Goal: Task Accomplishment & Management: Complete application form

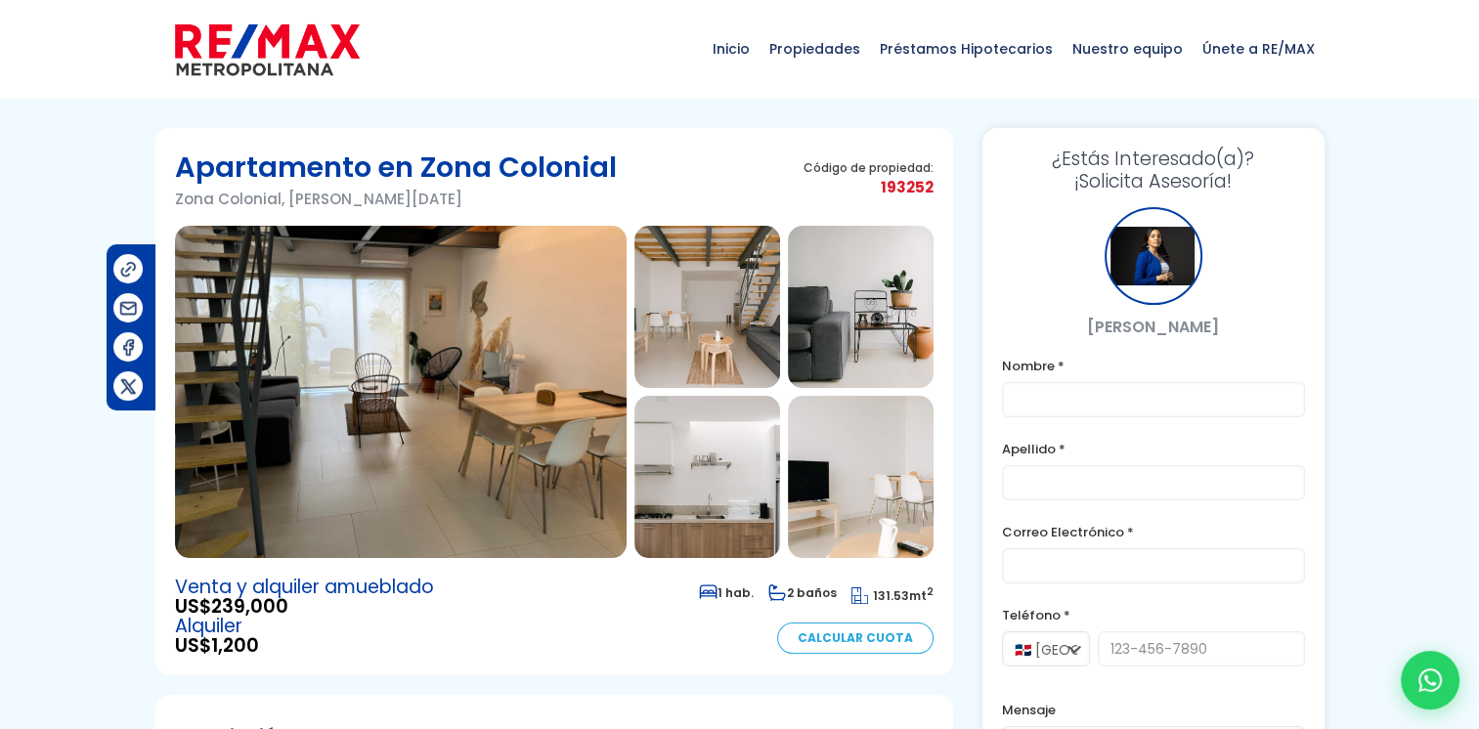
click at [411, 385] on img at bounding box center [401, 392] width 452 height 332
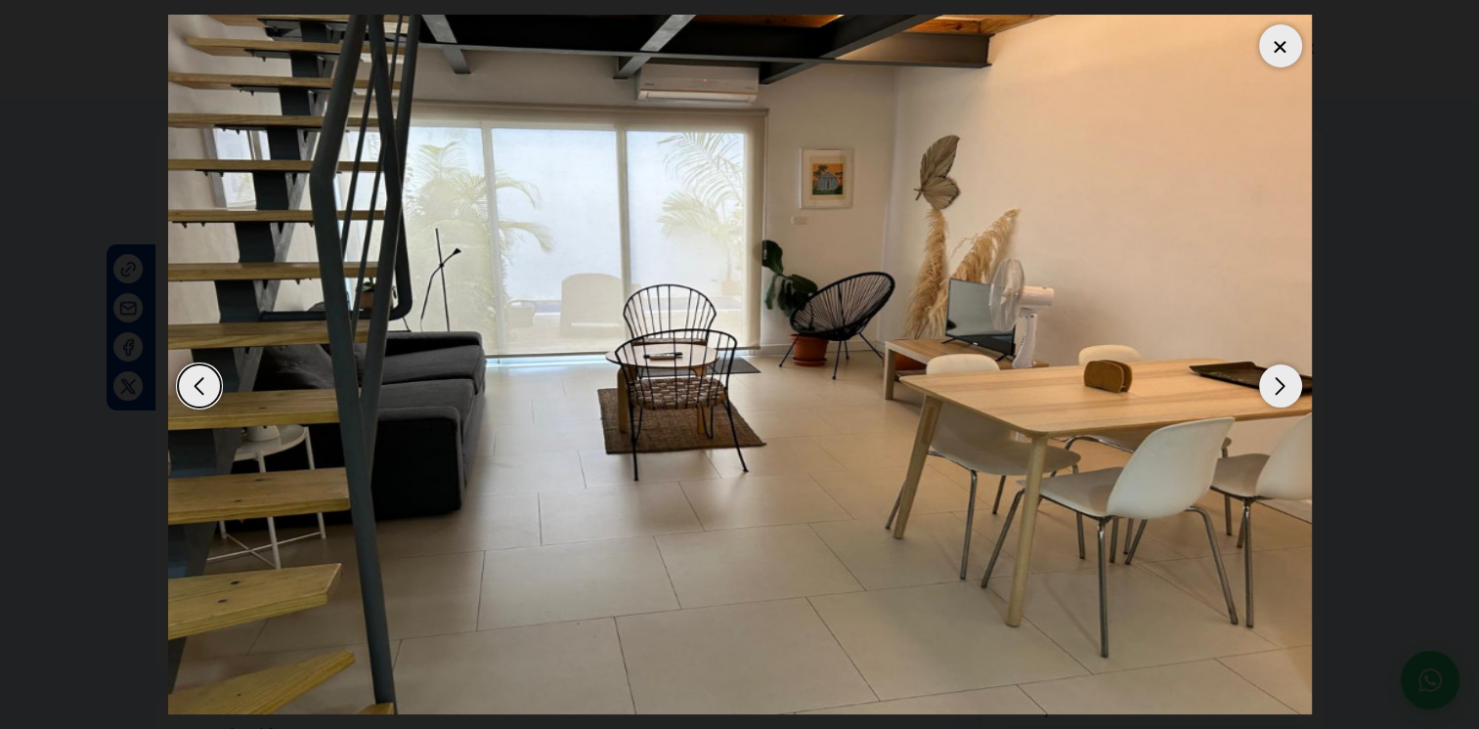
click at [1275, 394] on div "Next slide" at bounding box center [1280, 386] width 43 height 43
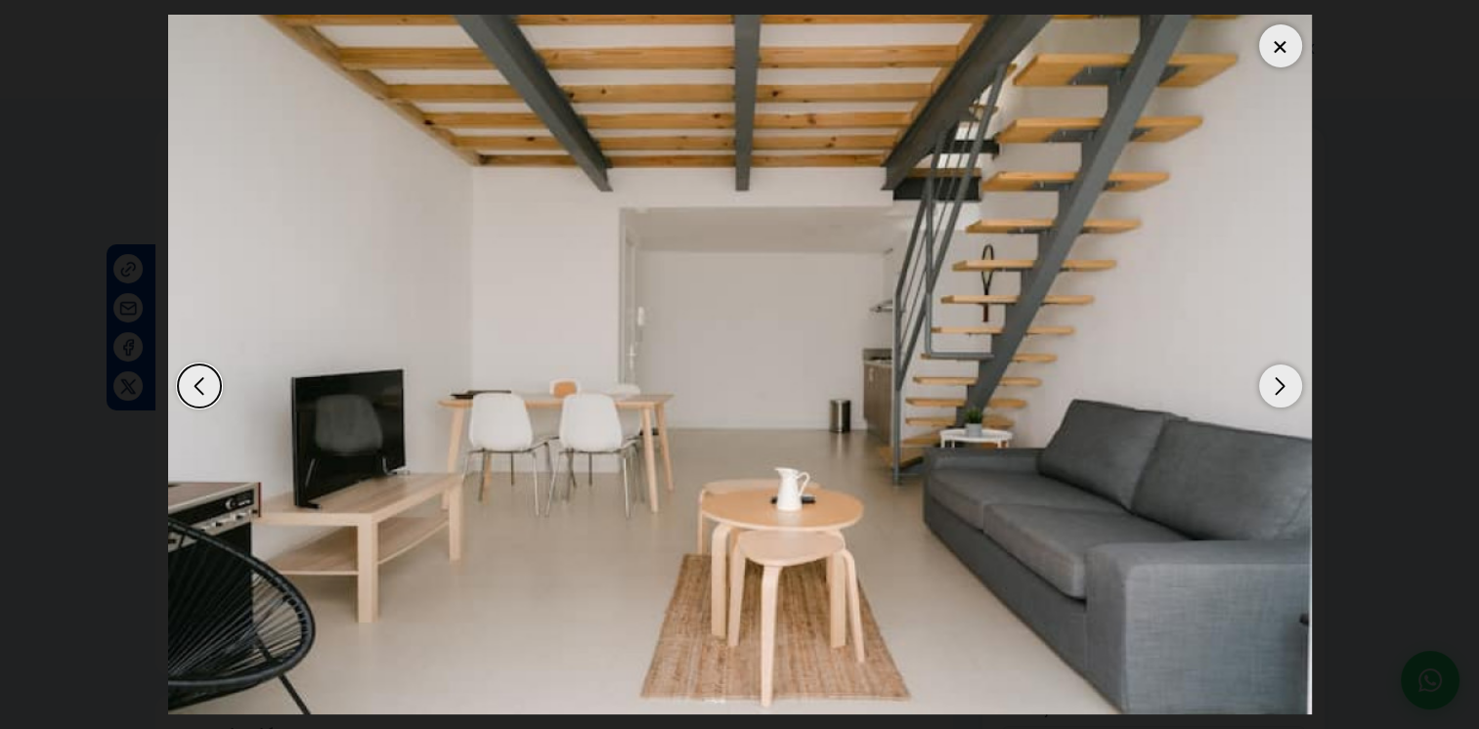
click at [1281, 375] on div "Next slide" at bounding box center [1280, 386] width 43 height 43
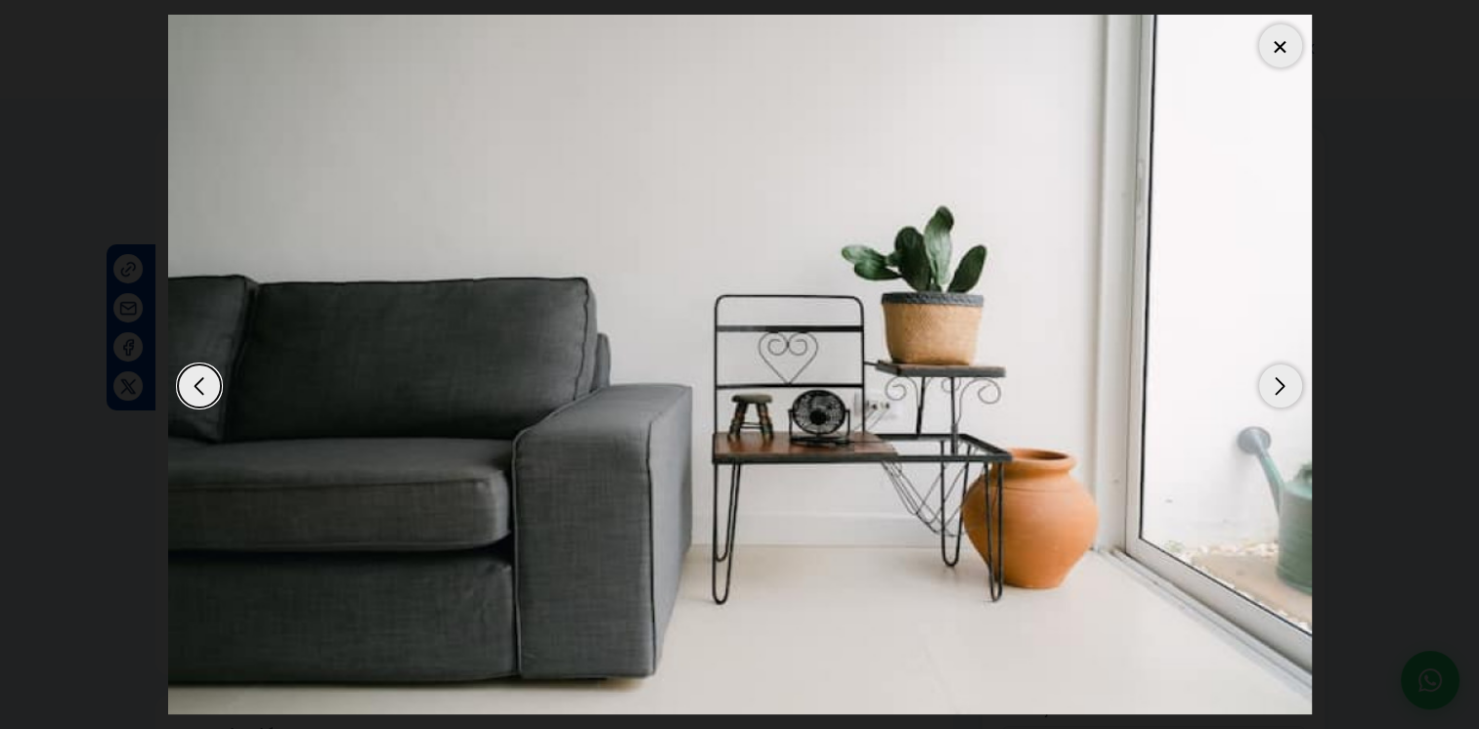
click at [1280, 375] on div "Next slide" at bounding box center [1280, 386] width 43 height 43
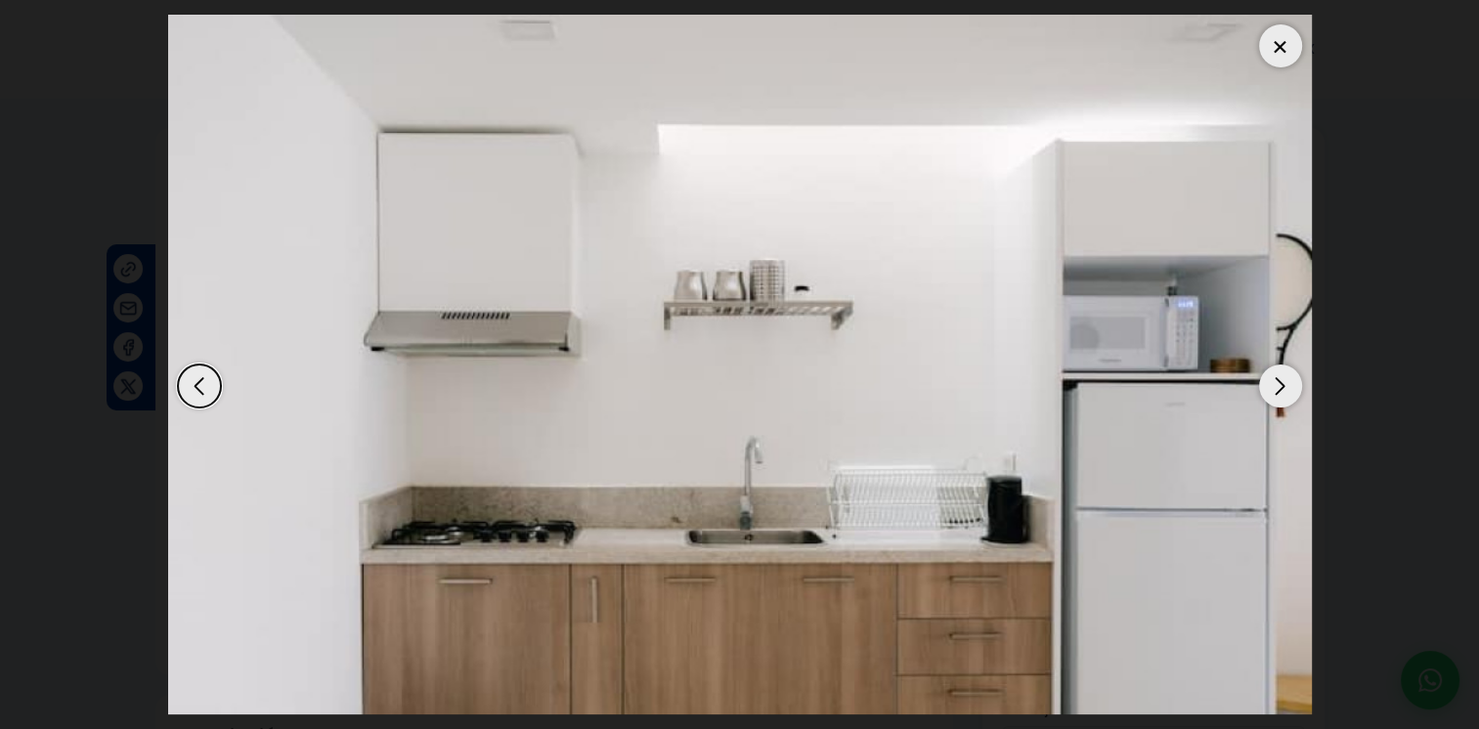
click at [1277, 378] on div "Next slide" at bounding box center [1280, 386] width 43 height 43
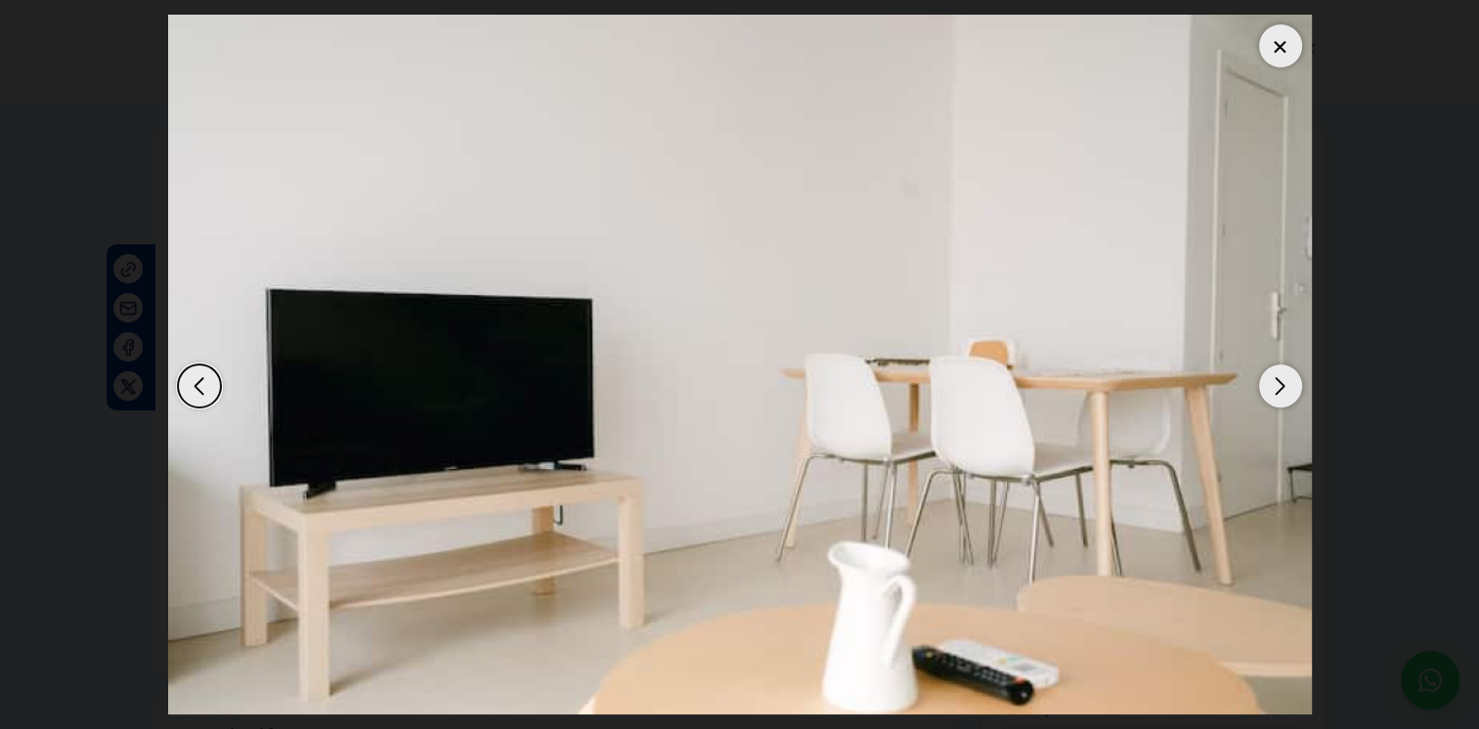
click at [1277, 378] on div "Next slide" at bounding box center [1280, 386] width 43 height 43
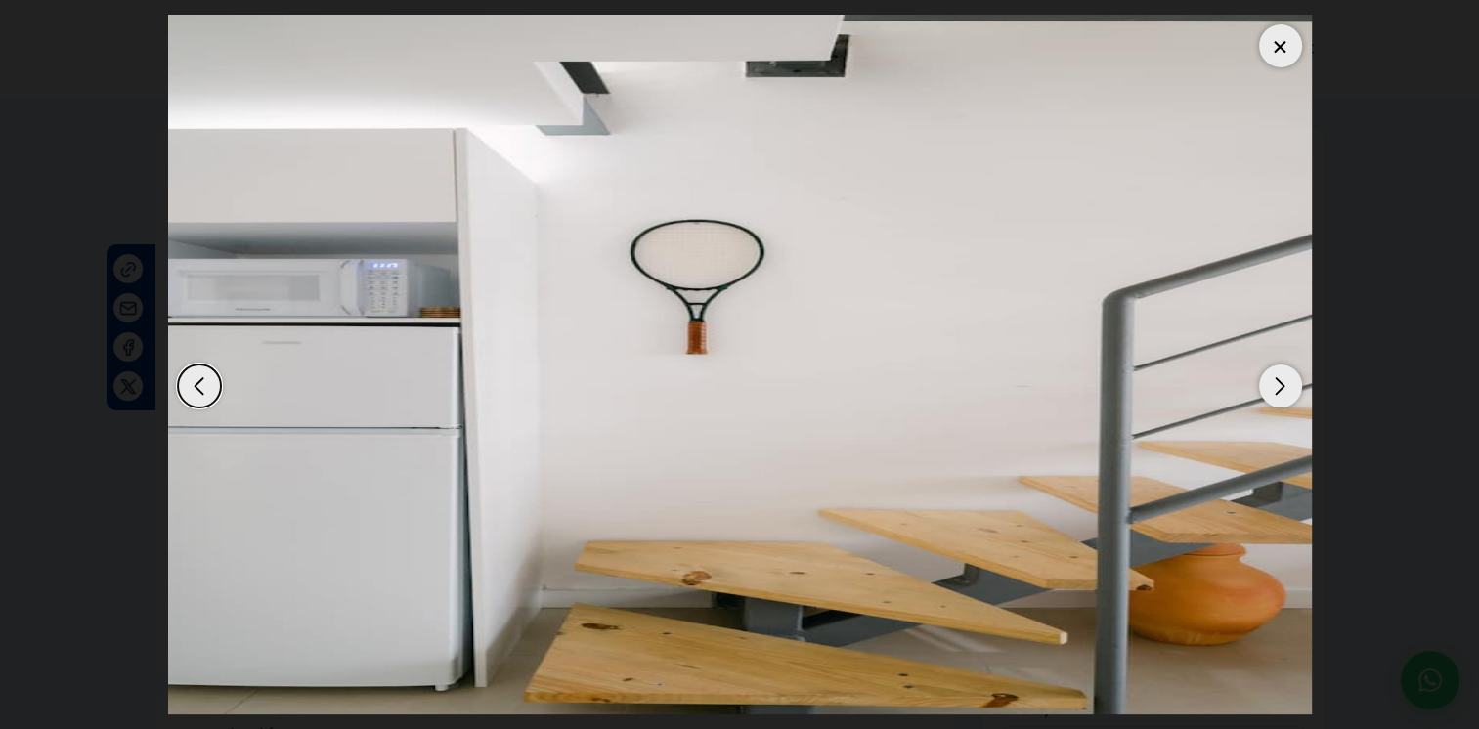
click at [1277, 378] on div "Next slide" at bounding box center [1280, 386] width 43 height 43
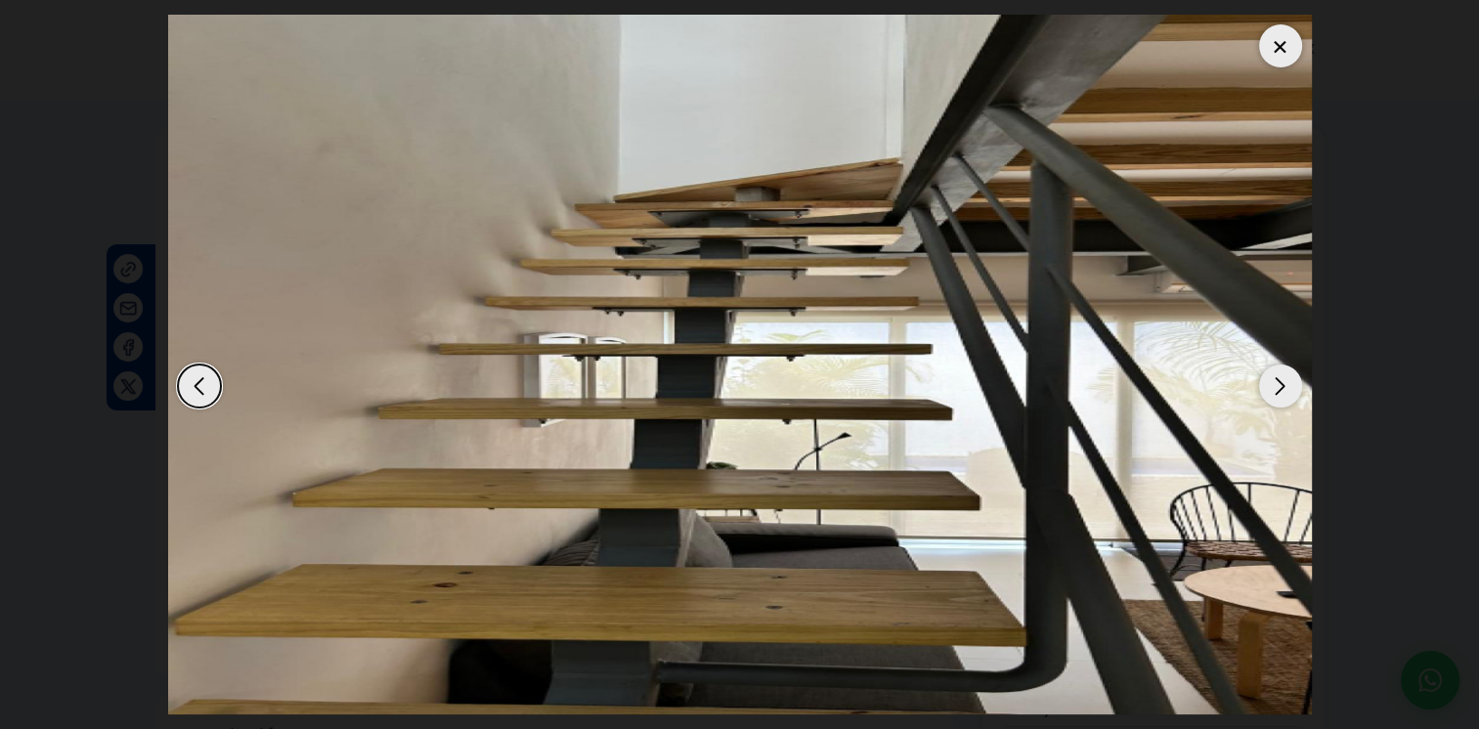
click at [1277, 378] on div "Next slide" at bounding box center [1280, 386] width 43 height 43
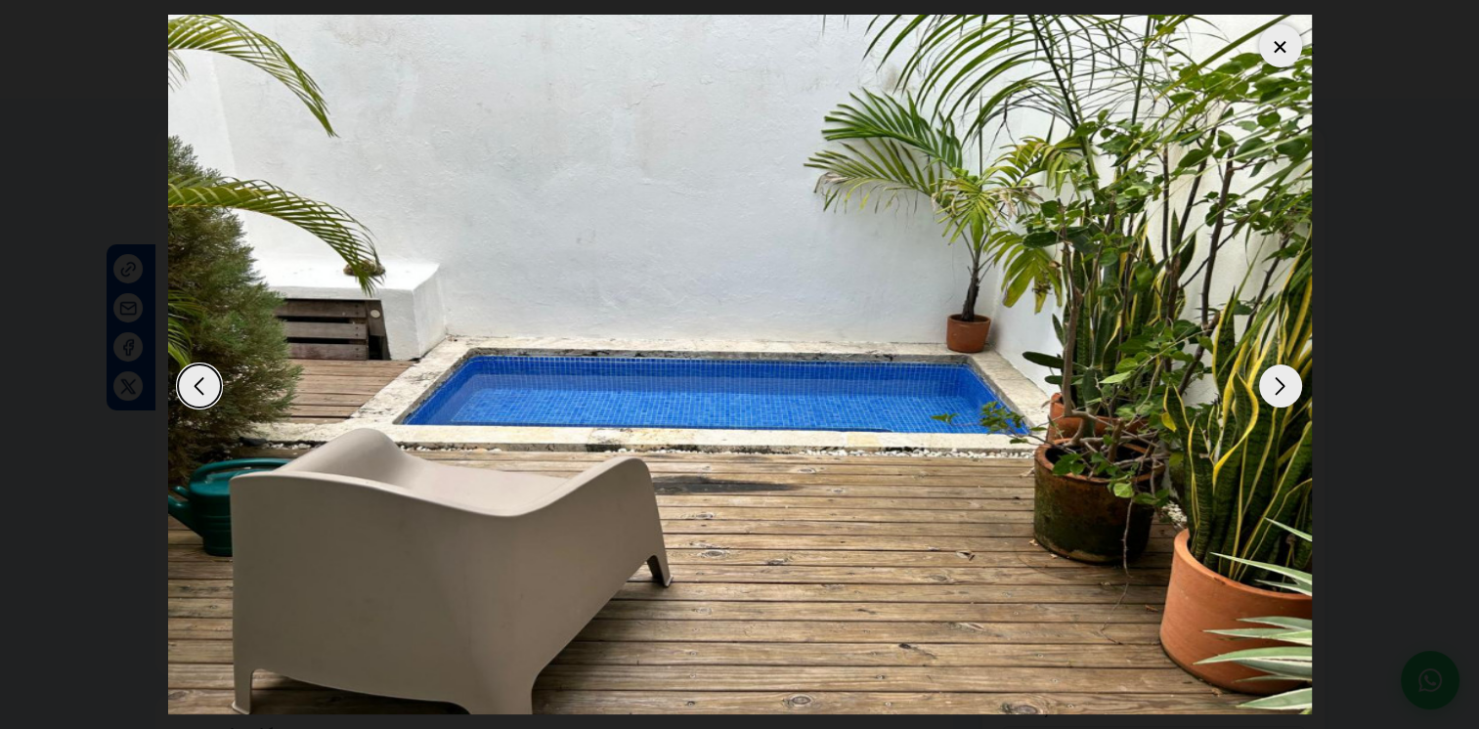
click at [1277, 378] on div "Next slide" at bounding box center [1280, 386] width 43 height 43
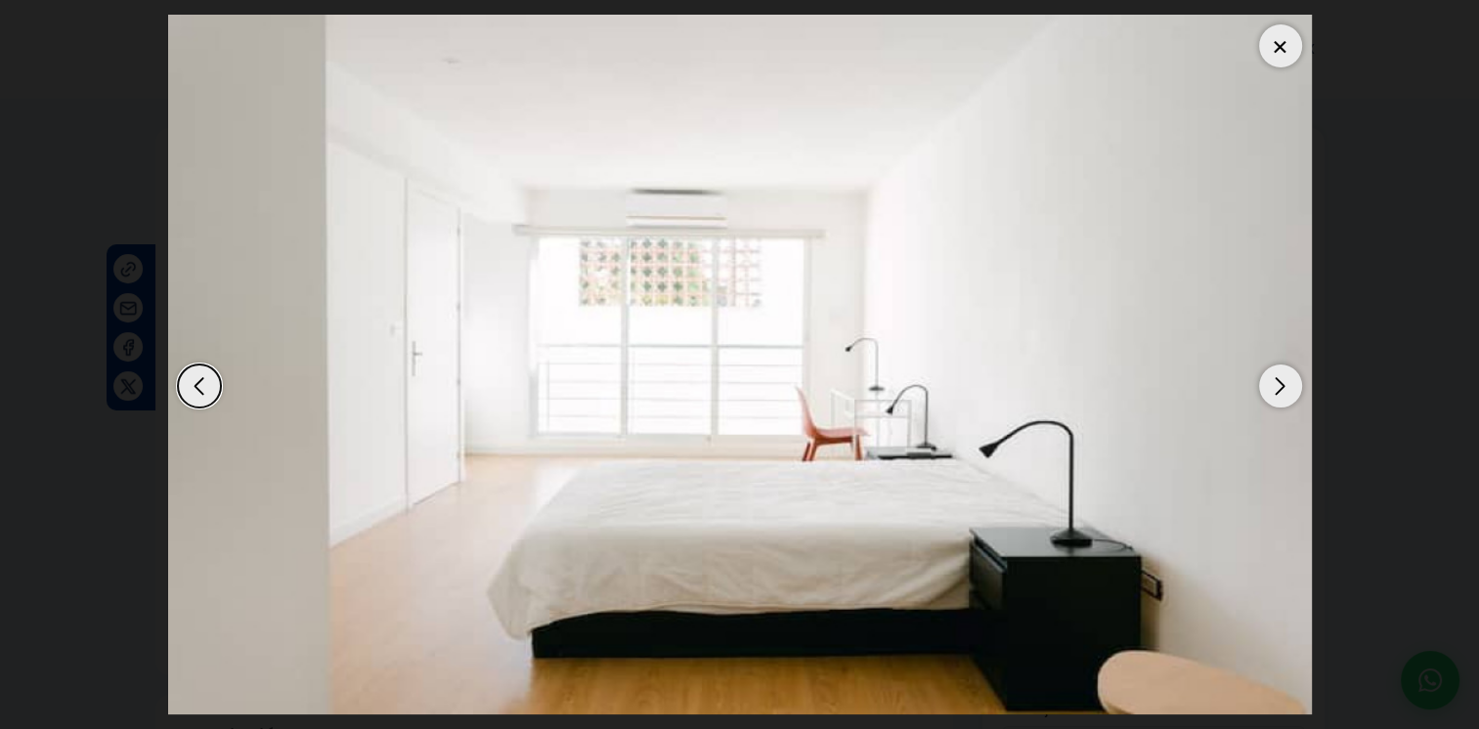
click at [1279, 377] on div "Next slide" at bounding box center [1280, 386] width 43 height 43
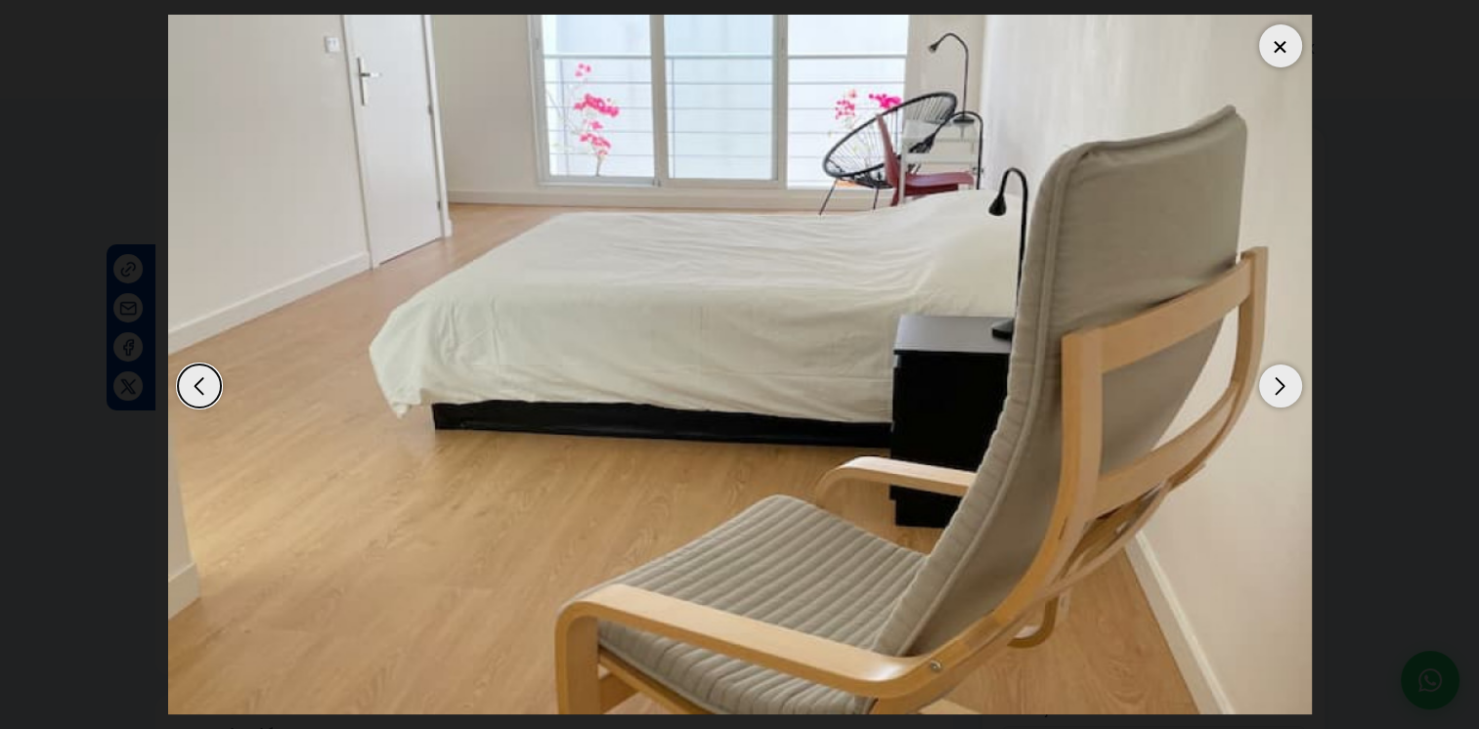
click at [1279, 377] on div "Next slide" at bounding box center [1280, 386] width 43 height 43
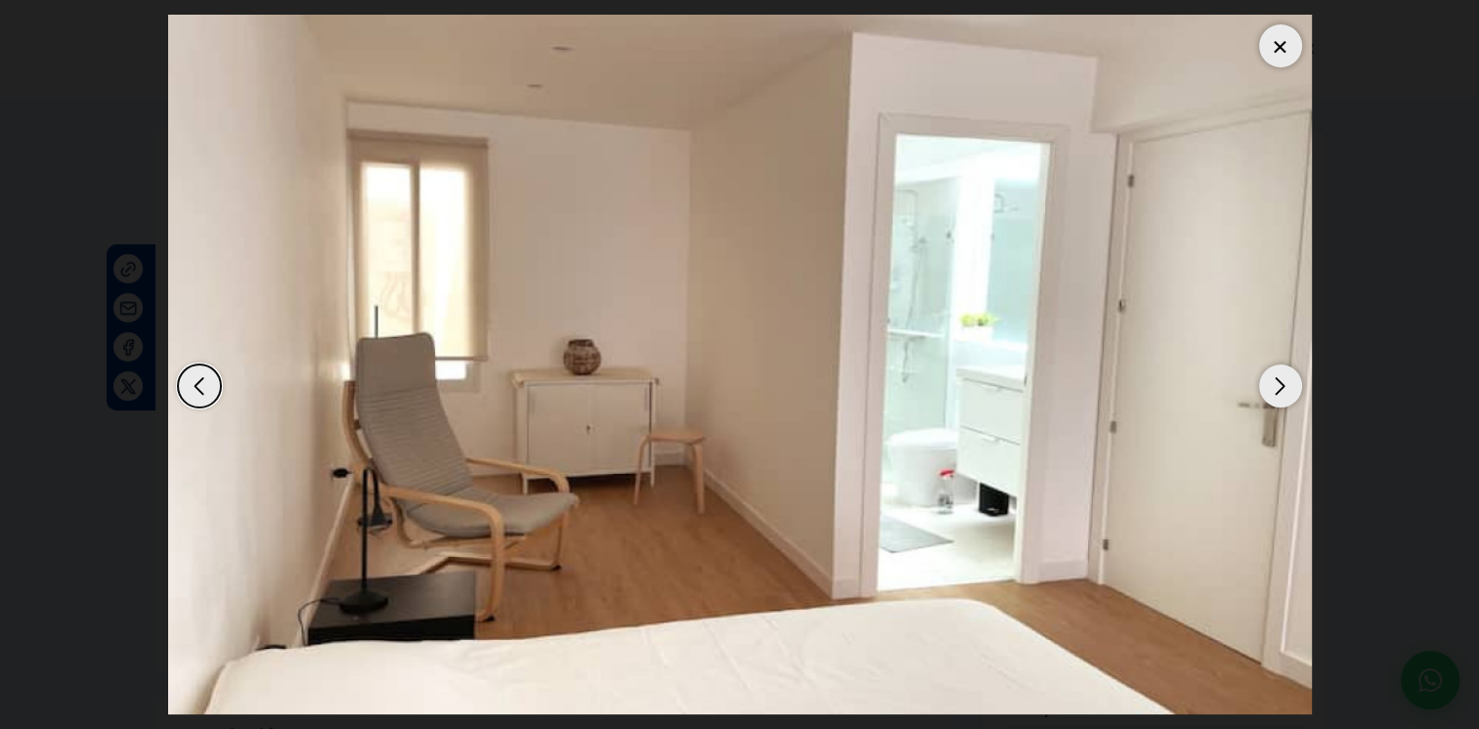
click at [1273, 48] on div at bounding box center [1280, 45] width 43 height 43
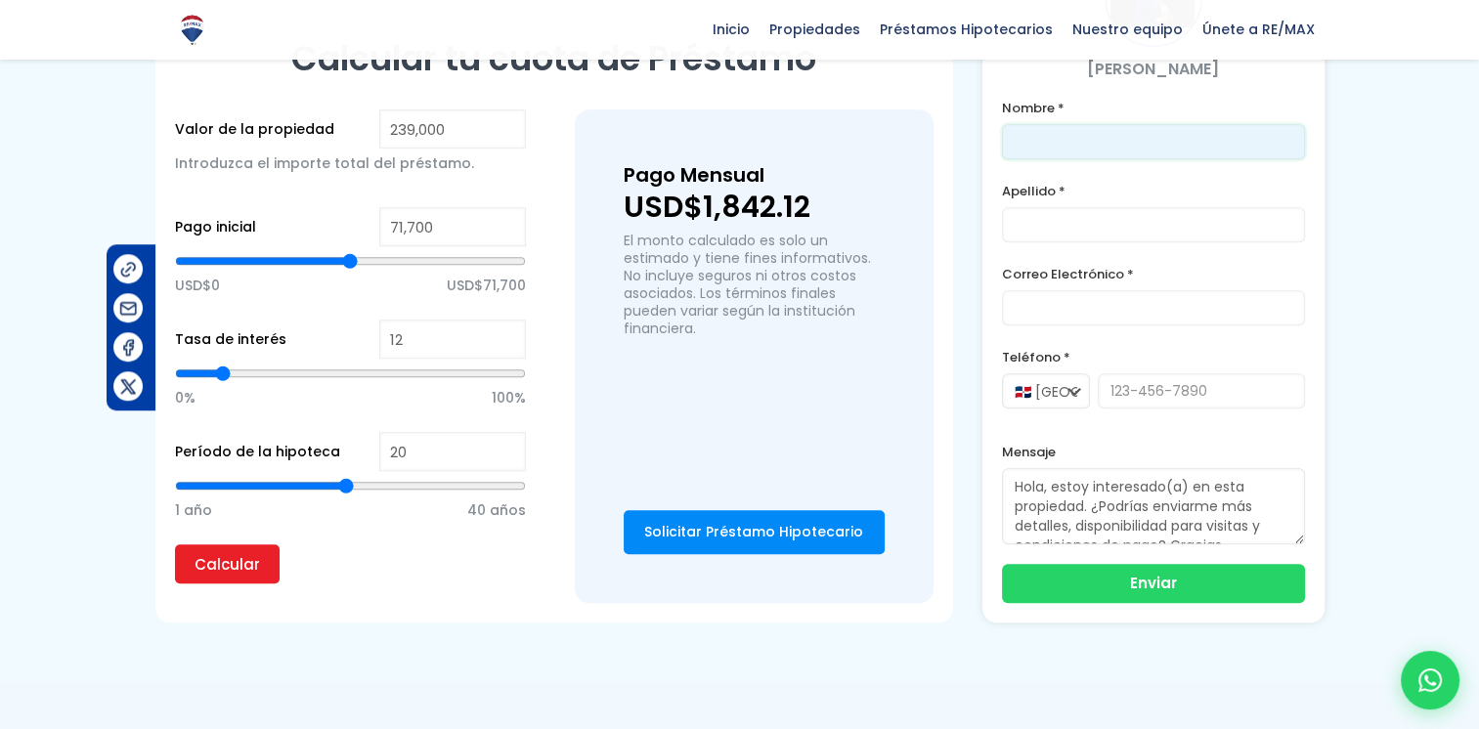
click at [1078, 159] on input "text" at bounding box center [1153, 141] width 303 height 35
type input "Marina"
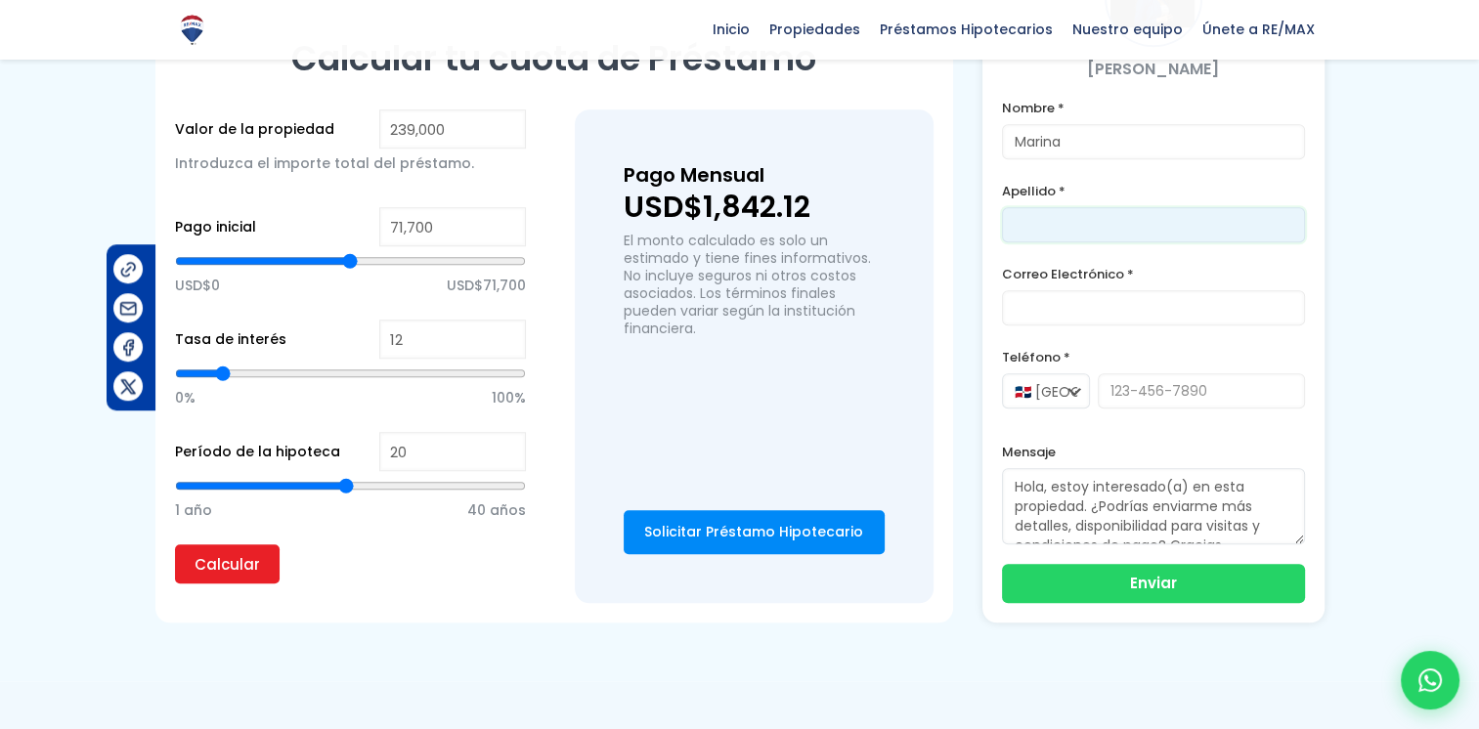
click at [1083, 238] on input "text" at bounding box center [1153, 224] width 303 height 35
type input "[PERSON_NAME]"
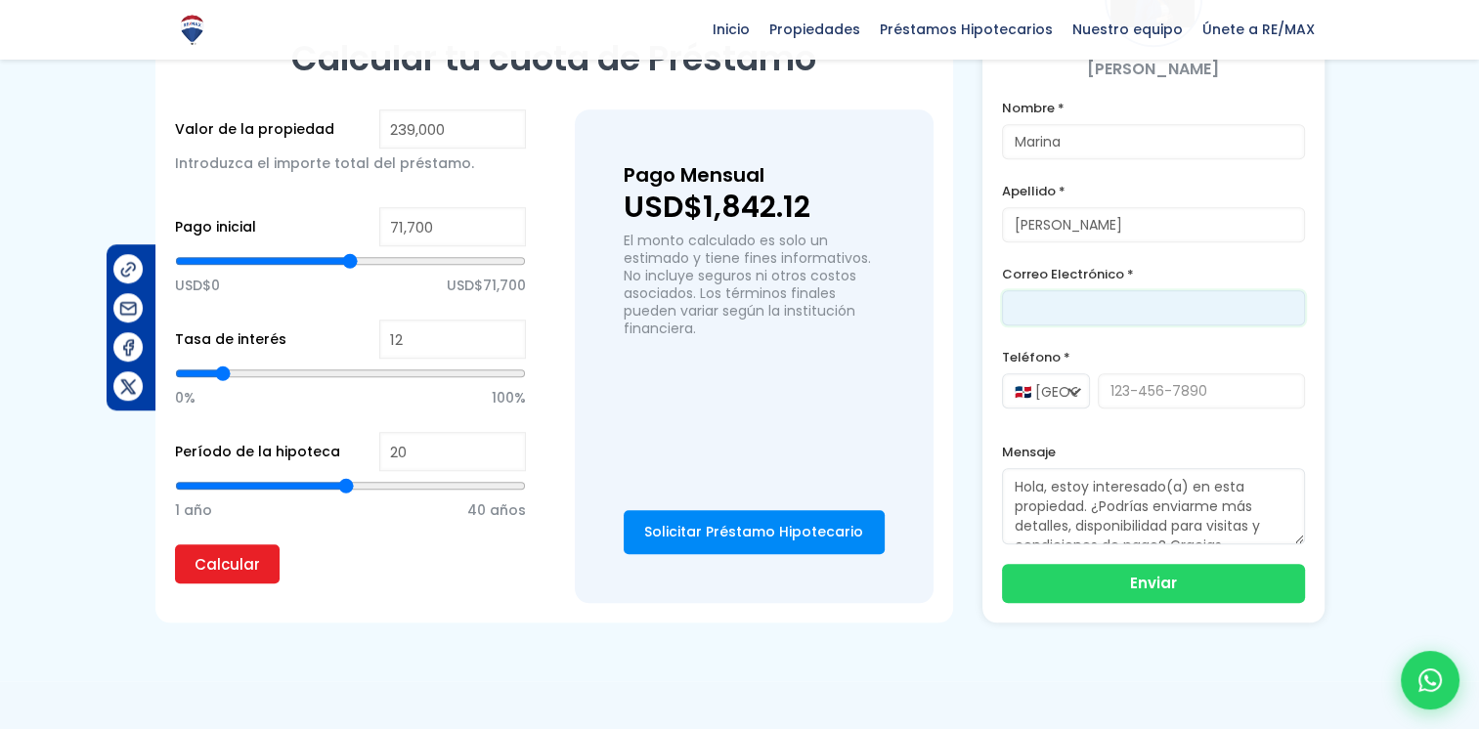
click at [1099, 308] on input "email" at bounding box center [1153, 307] width 303 height 35
type input "[EMAIL_ADDRESS][DOMAIN_NAME]"
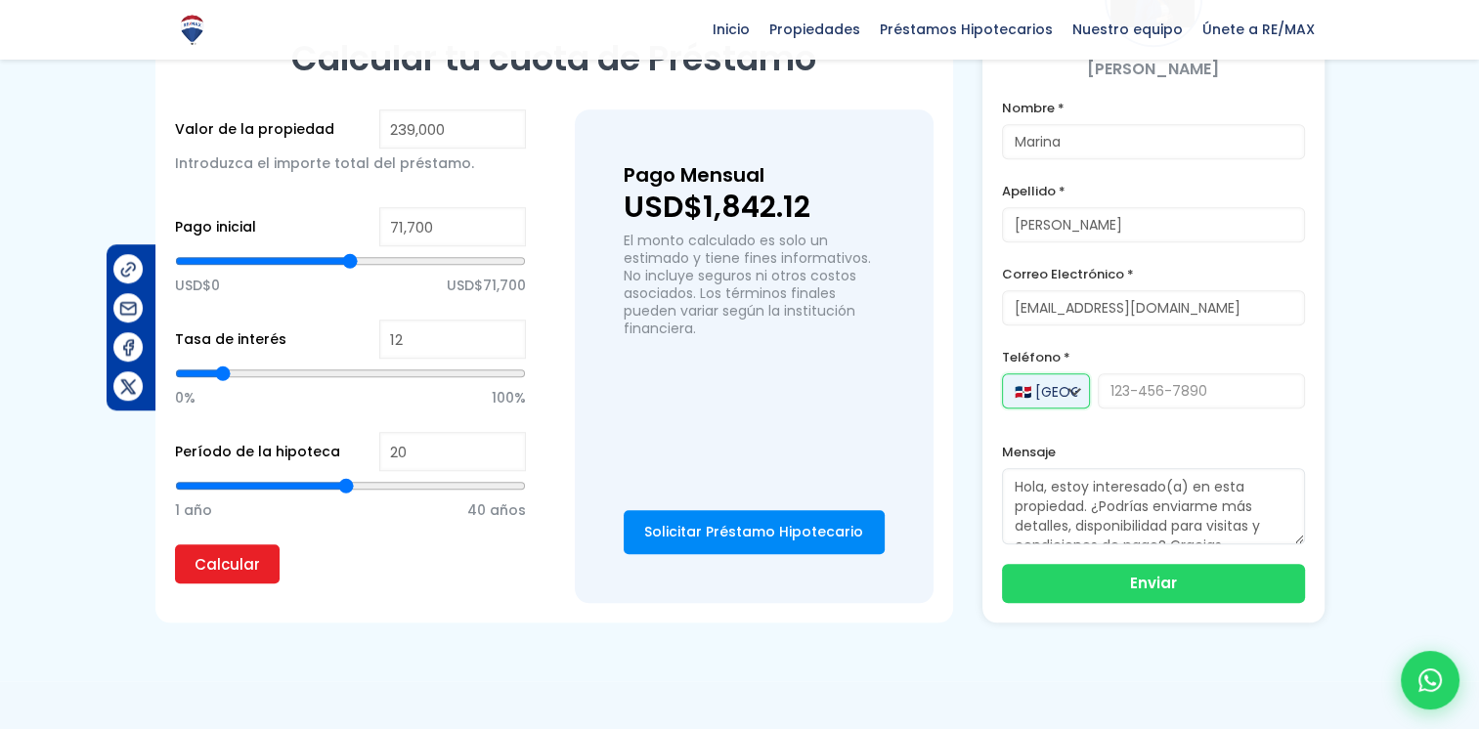
click at [1068, 397] on select "🇩🇴 [GEOGRAPHIC_DATA] +1 🇺🇸 [GEOGRAPHIC_DATA] +1 🇪🇸 [GEOGRAPHIC_DATA] +34" at bounding box center [1046, 391] width 88 height 35
click at [1002, 378] on select "🇩🇴 [GEOGRAPHIC_DATA] +1 🇺🇸 [GEOGRAPHIC_DATA] +1 🇪🇸 [GEOGRAPHIC_DATA] +34" at bounding box center [1046, 391] width 88 height 35
click at [1159, 404] on input "tel" at bounding box center [1201, 391] width 207 height 35
type input "6"
type input "8094490546"
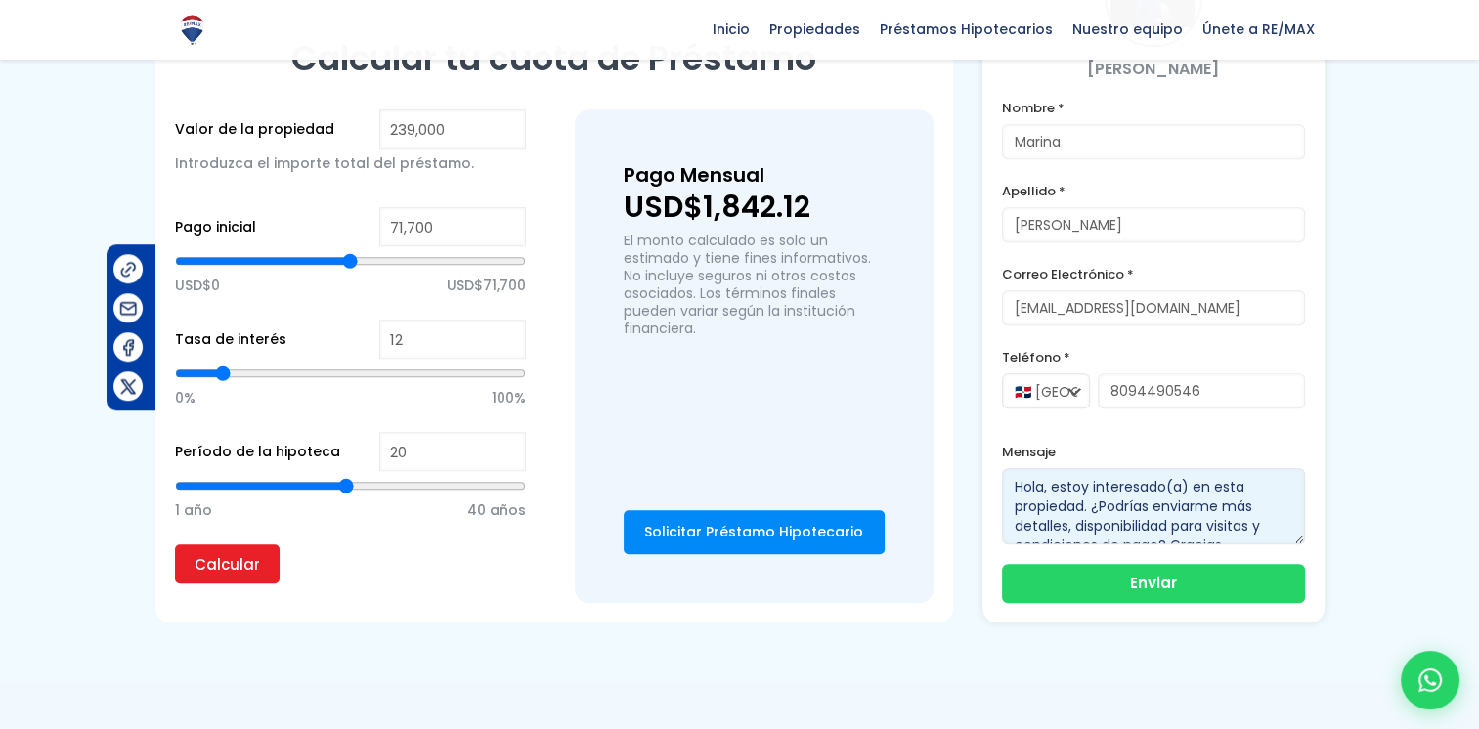
click at [1176, 504] on textarea "Hola, estoy interesado(a) en esta propiedad. ¿Podrías enviarme más detalles, di…" at bounding box center [1153, 506] width 303 height 76
drag, startPoint x: 1187, startPoint y: 491, endPoint x: 1005, endPoint y: 490, distance: 181.9
click at [1005, 490] on textarea "Hola, estoy interesado(a) en esta propiedad. ¿Podrías enviarme más detalles, di…" at bounding box center [1153, 506] width 303 height 76
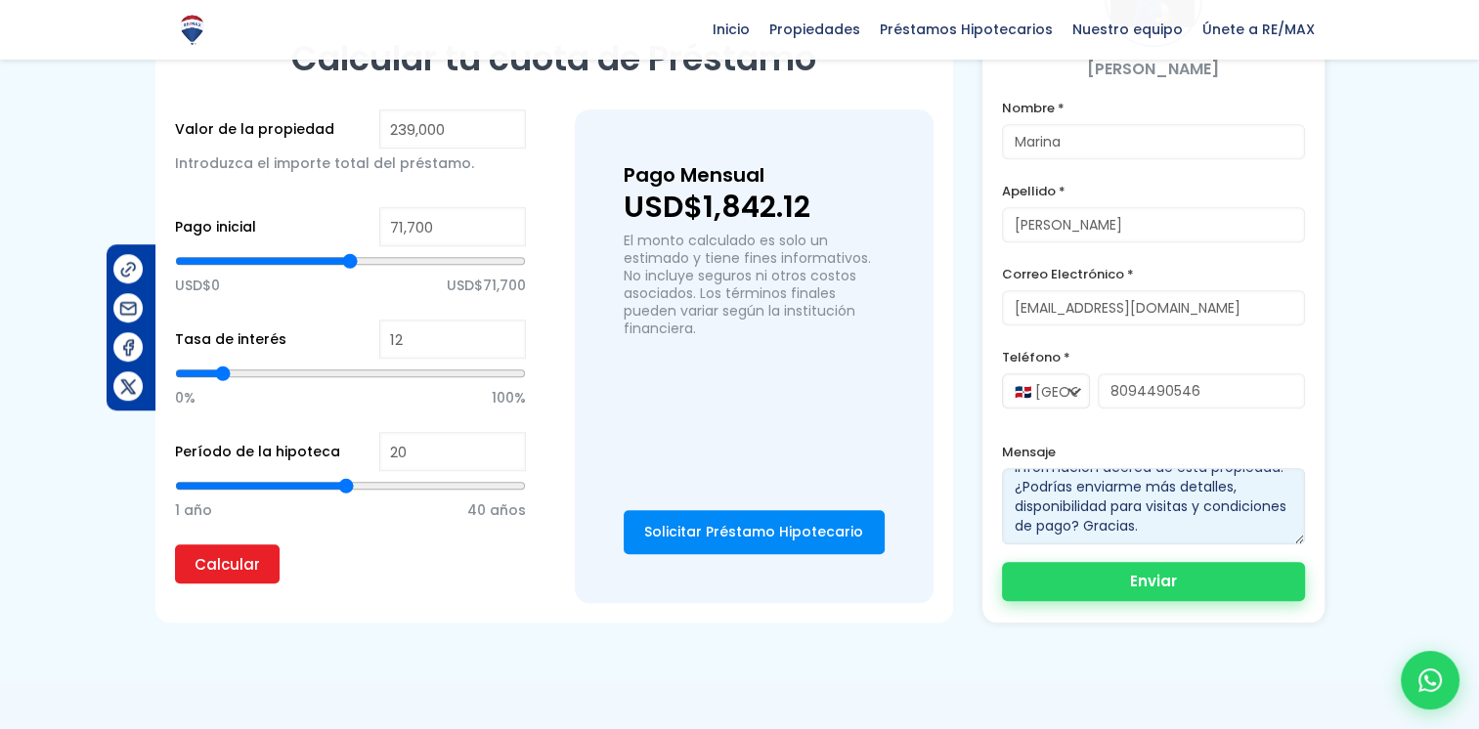
type textarea "Buenas tardes, espero se encuentre muy bien. Mi nombre es [PERSON_NAME], me gus…"
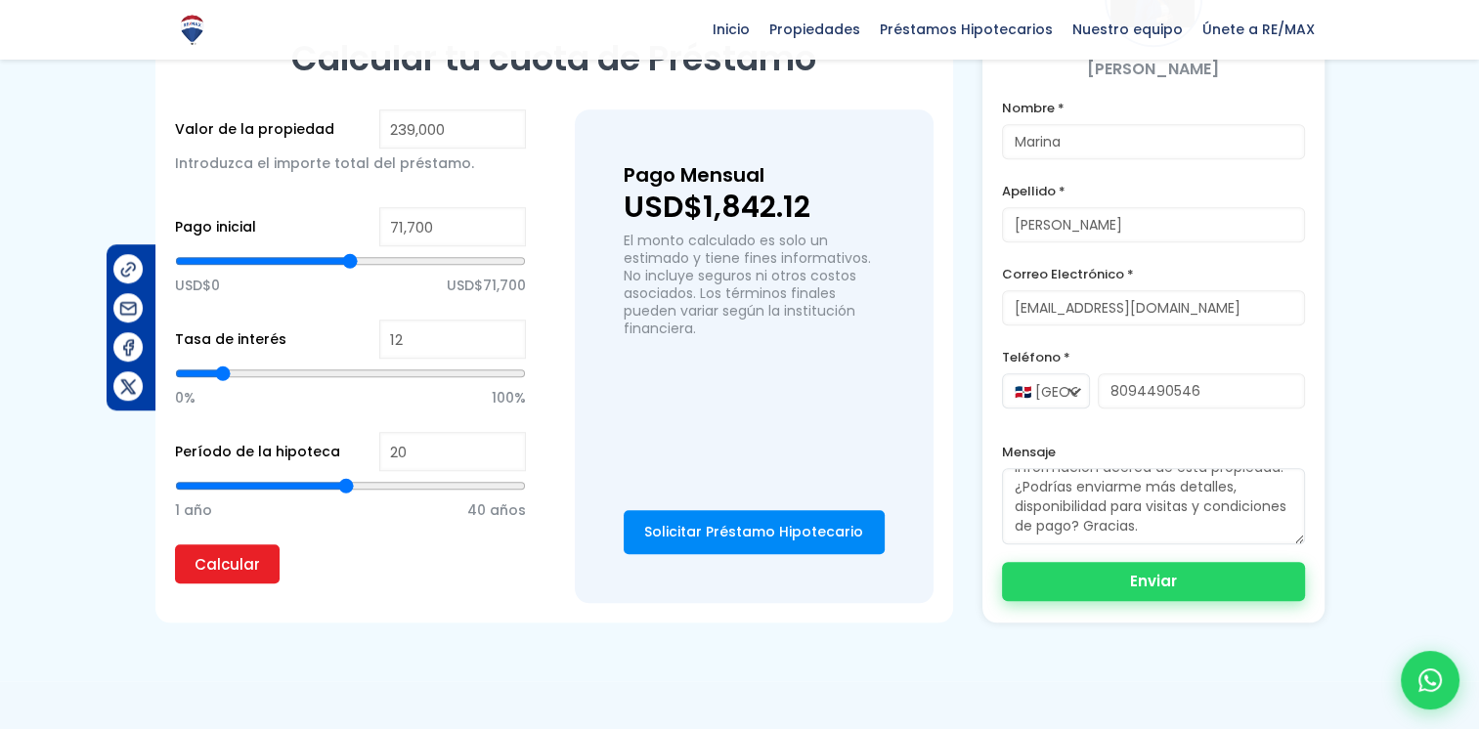
click at [1210, 589] on button "Enviar" at bounding box center [1153, 581] width 303 height 39
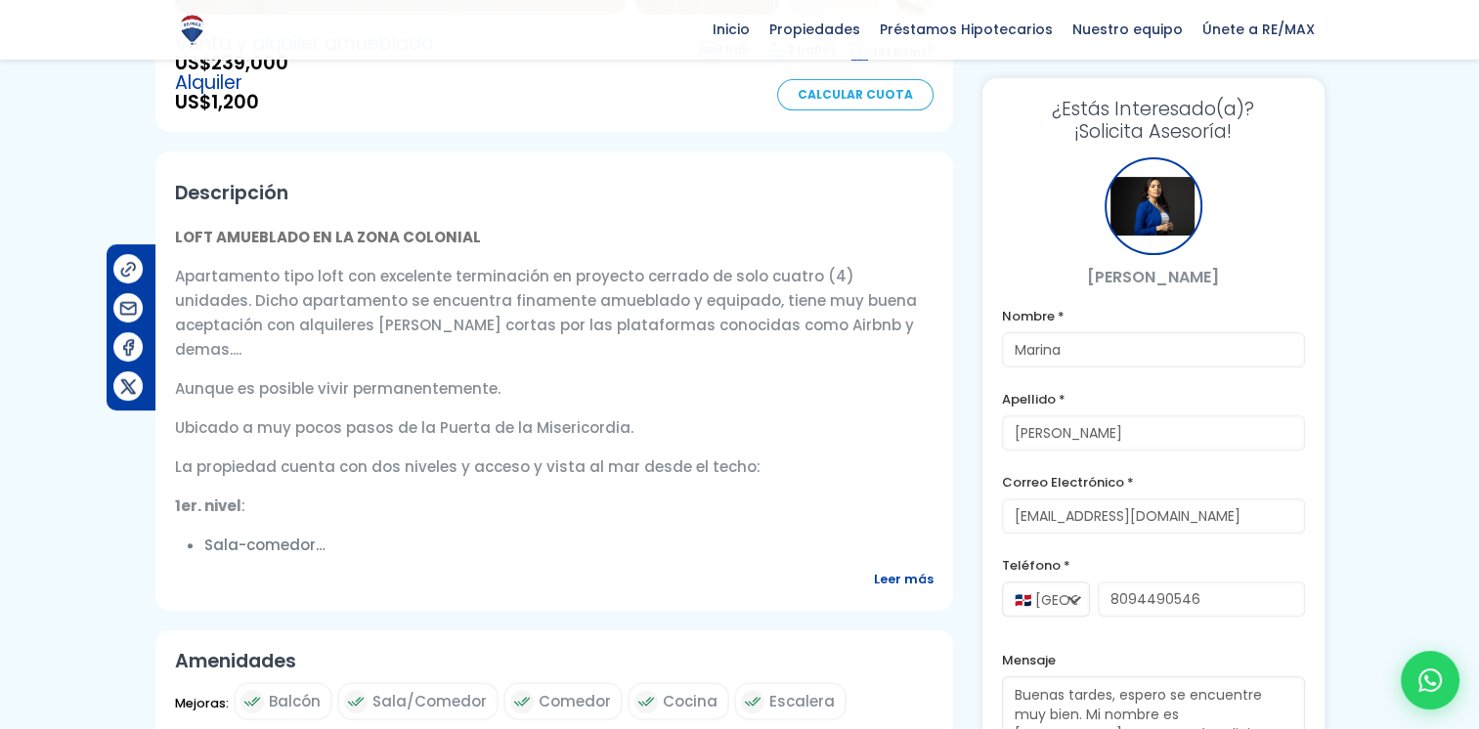
scroll to position [333, 0]
